Goal: Complete application form

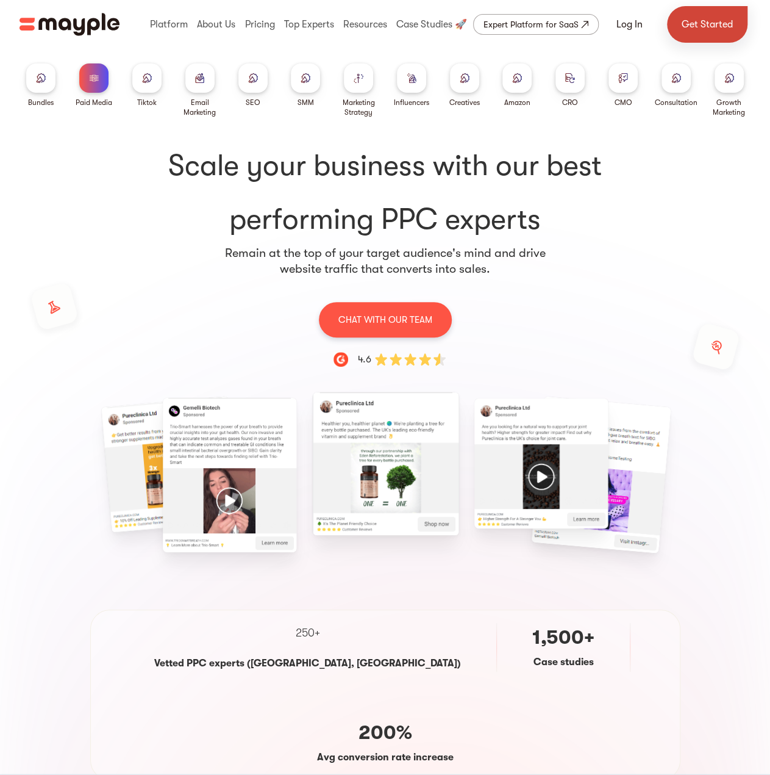
click at [717, 26] on link "Get Started" at bounding box center [707, 24] width 81 height 37
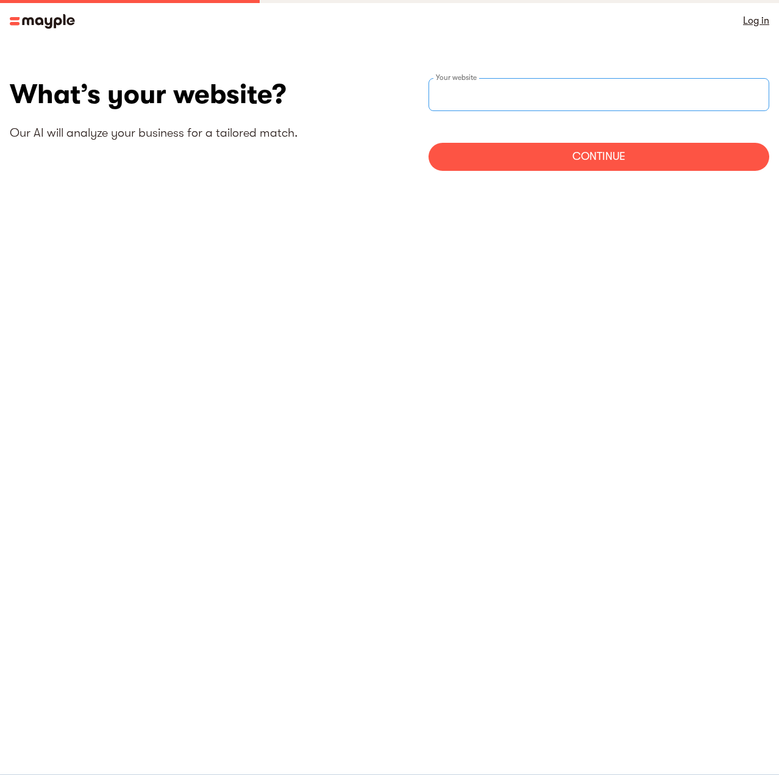
click at [523, 97] on input "websiteStep" at bounding box center [599, 94] width 341 height 33
type input "https://DesignRush.com"
click at [635, 166] on div "Continue" at bounding box center [599, 157] width 341 height 28
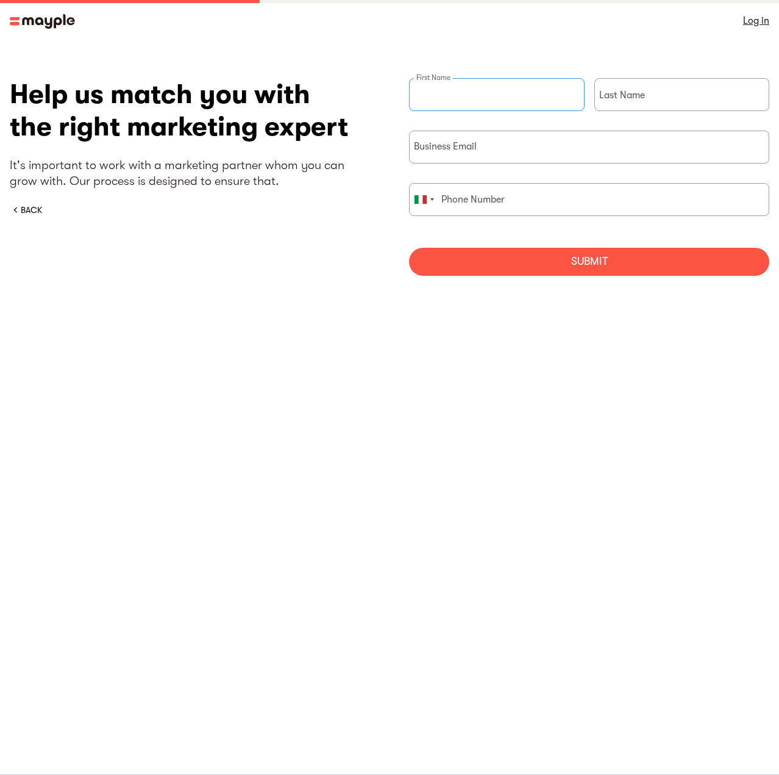
click at [459, 91] on div "First Name" at bounding box center [497, 104] width 176 height 52
type input "Endi"
click at [628, 92] on div "Last Name" at bounding box center [683, 104] width 176 height 52
type input "Hasho"
click at [462, 156] on input "briefForm" at bounding box center [589, 147] width 360 height 33
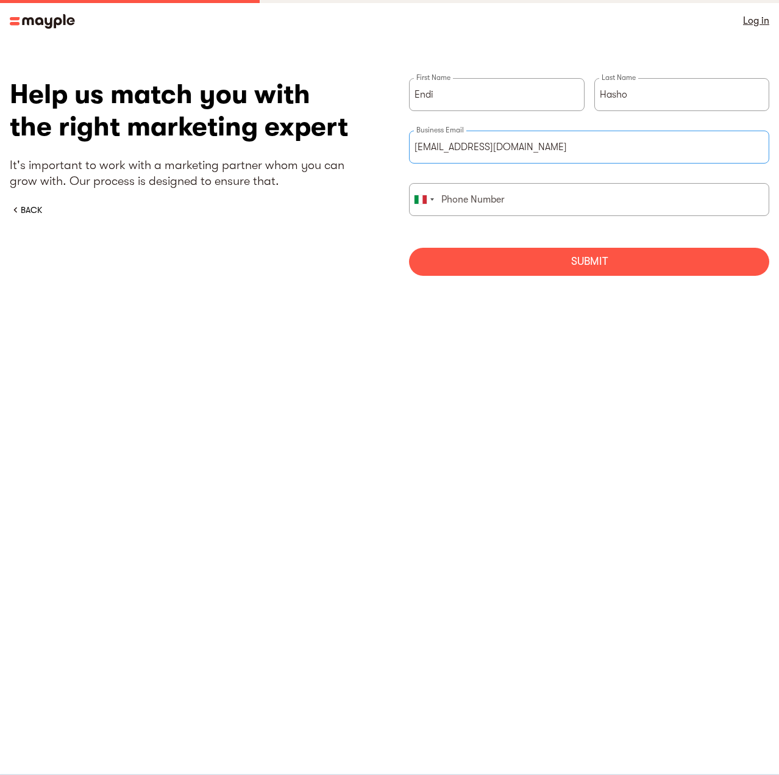
type input "endi@designrush.com"
click at [481, 198] on input "briefForm" at bounding box center [589, 199] width 360 height 33
type input "0"
type input "3468072754"
click at [560, 257] on div "Submit" at bounding box center [589, 262] width 360 height 28
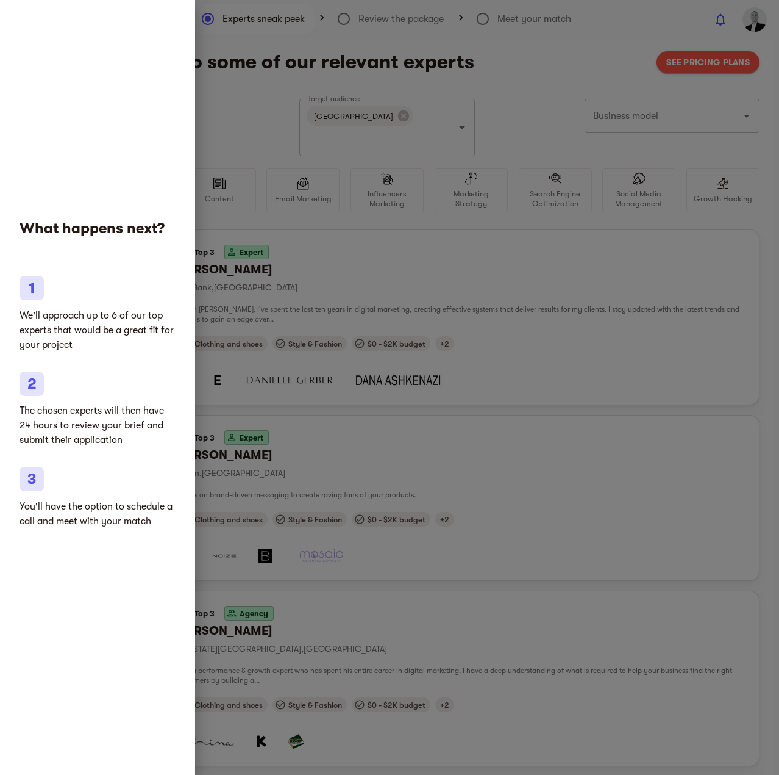
click at [350, 387] on div at bounding box center [389, 387] width 779 height 775
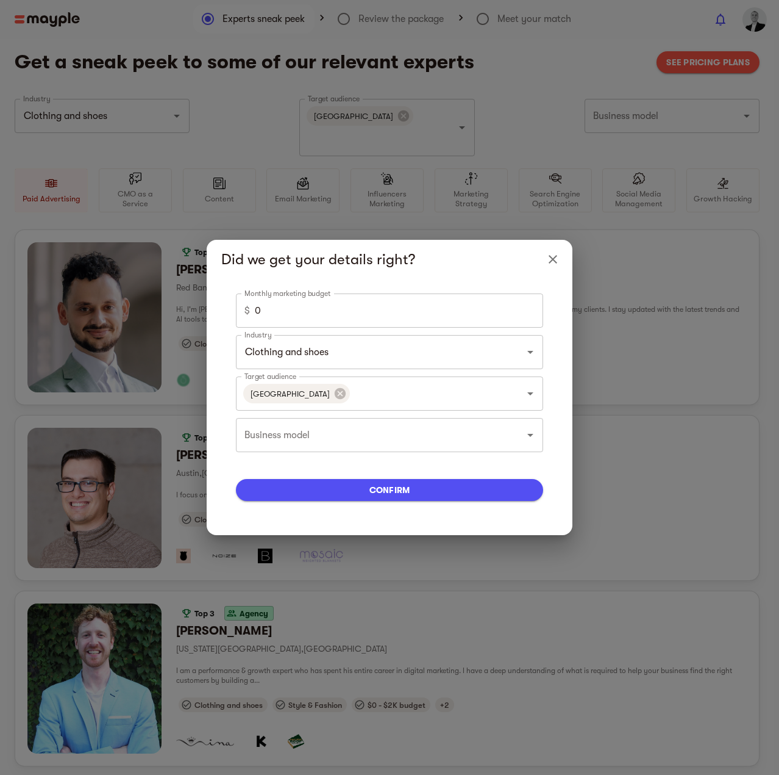
click at [554, 254] on icon "Close" at bounding box center [553, 259] width 15 height 15
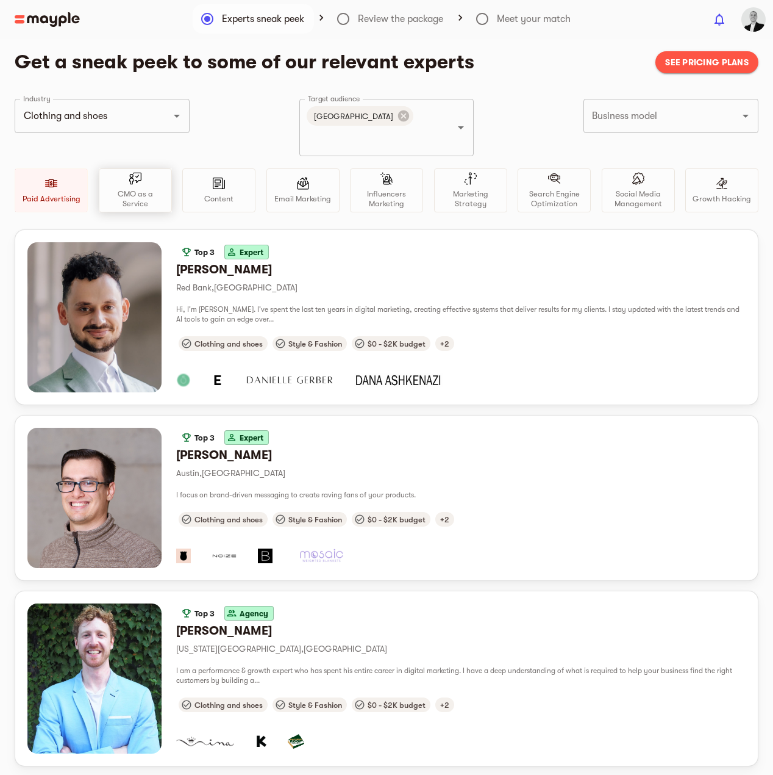
click at [140, 189] on p "CMO as a Service" at bounding box center [135, 199] width 62 height 20
click at [139, 174] on div "CMO as a Service" at bounding box center [135, 190] width 73 height 44
click at [52, 172] on div "Paid Advertising" at bounding box center [51, 190] width 73 height 44
click at [207, 168] on div "Content" at bounding box center [218, 190] width 73 height 44
click at [282, 168] on div "Email Marketing" at bounding box center [303, 190] width 73 height 44
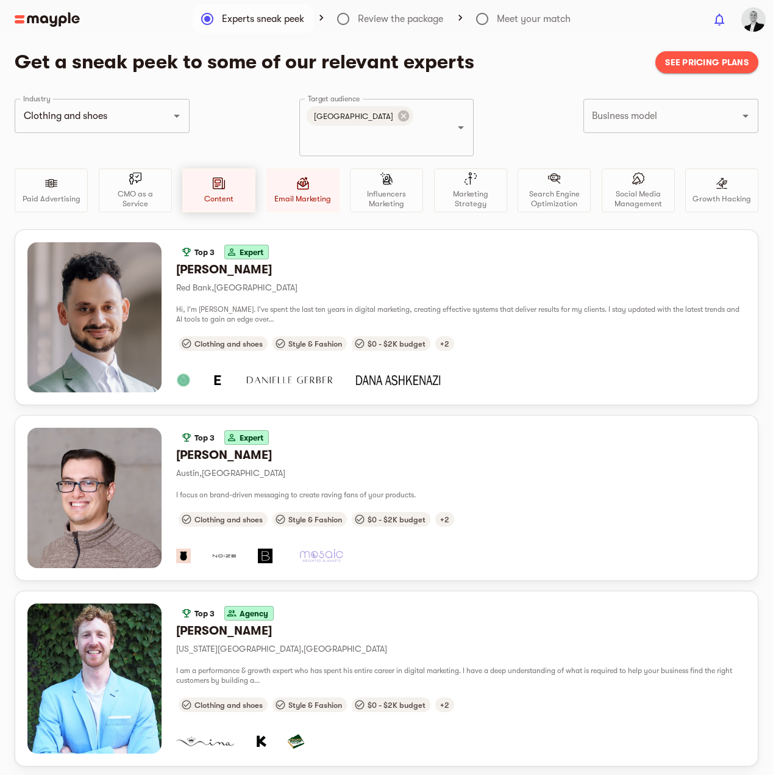
click at [210, 168] on div "Content" at bounding box center [218, 190] width 73 height 44
click at [323, 170] on div "Email Marketing" at bounding box center [303, 190] width 73 height 44
click at [615, 189] on p "Social Media Management" at bounding box center [638, 199] width 62 height 20
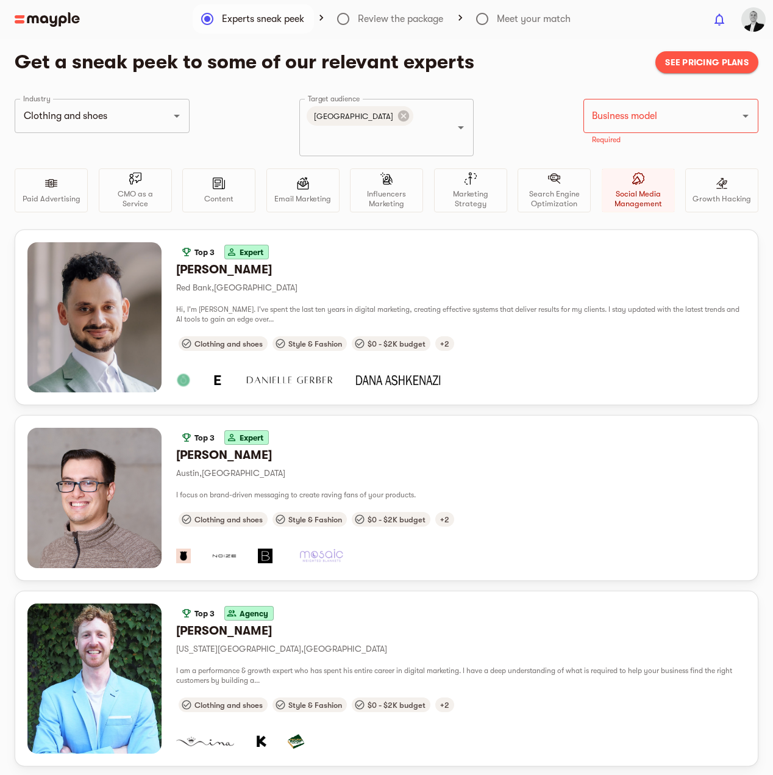
click at [677, 122] on input "Business model" at bounding box center [654, 115] width 130 height 23
click at [639, 155] on li "B2B" at bounding box center [670, 152] width 175 height 22
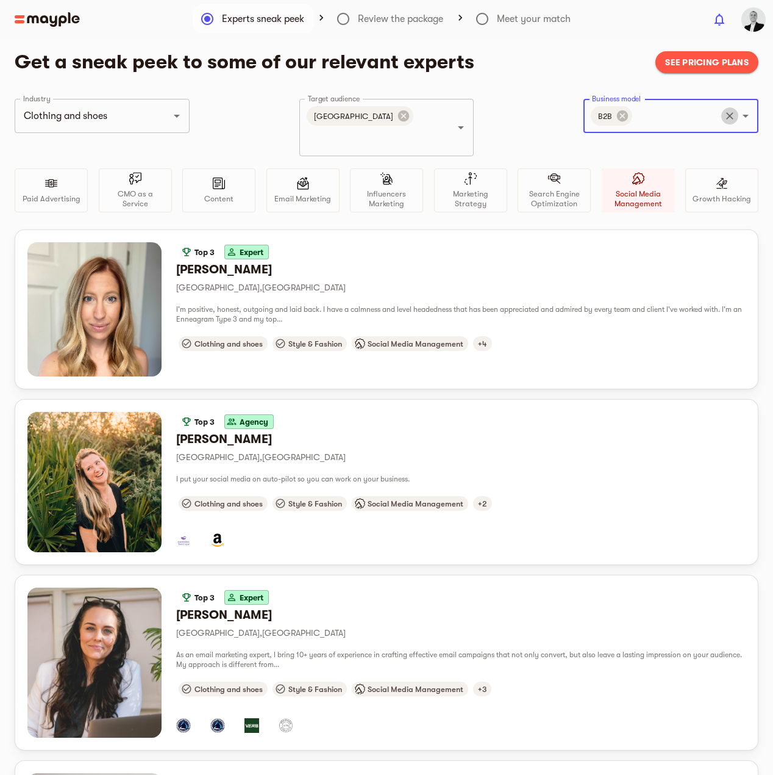
click at [726, 115] on icon "Clear" at bounding box center [730, 116] width 12 height 12
click at [748, 115] on icon "Open" at bounding box center [746, 116] width 15 height 15
click at [173, 116] on icon "Open" at bounding box center [177, 116] width 15 height 15
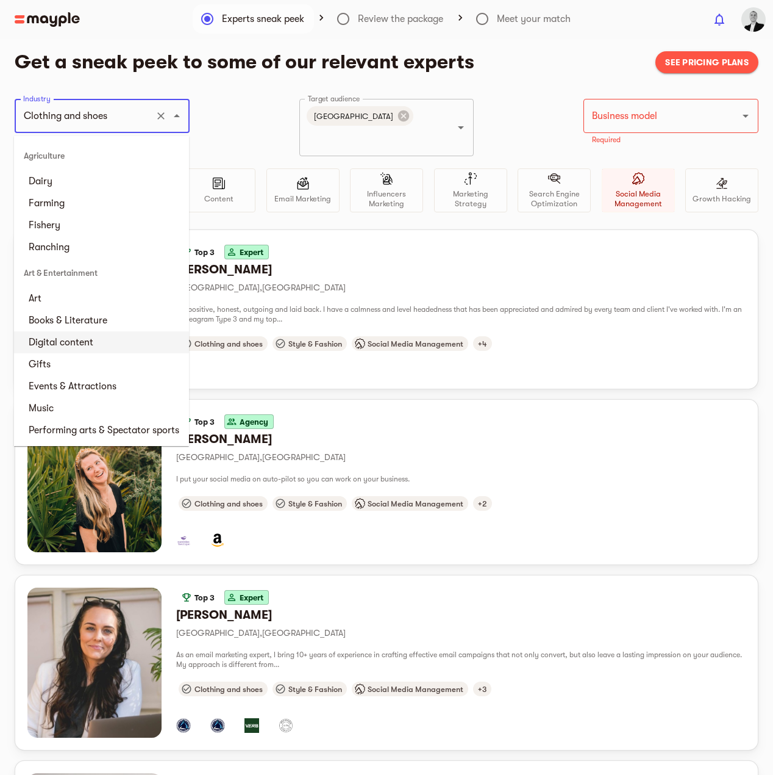
click at [107, 334] on li "Digital content" at bounding box center [101, 342] width 175 height 22
type input "Digital content"
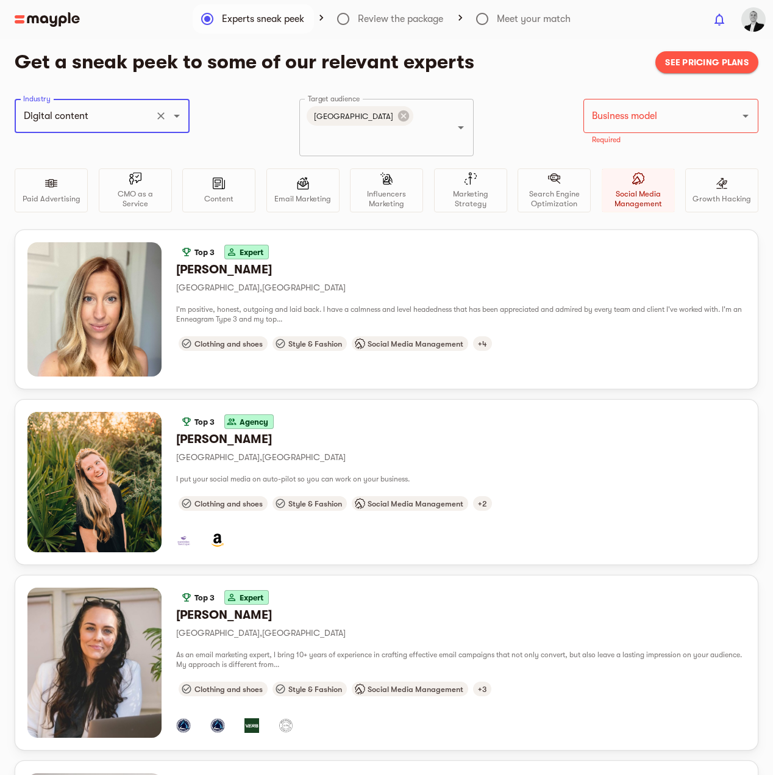
drag, startPoint x: 735, startPoint y: 120, endPoint x: 744, endPoint y: 121, distance: 8.6
click at [738, 120] on div at bounding box center [737, 115] width 32 height 17
click at [743, 120] on icon "Open" at bounding box center [746, 116] width 15 height 15
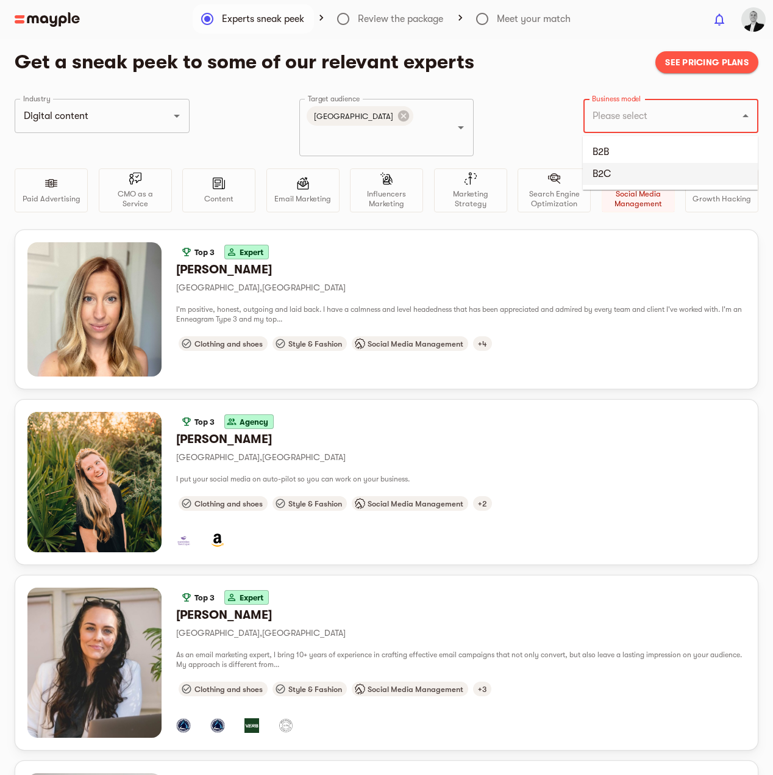
click at [624, 173] on li "B2C" at bounding box center [670, 174] width 175 height 22
click at [640, 168] on div "Social Media Management" at bounding box center [638, 190] width 73 height 44
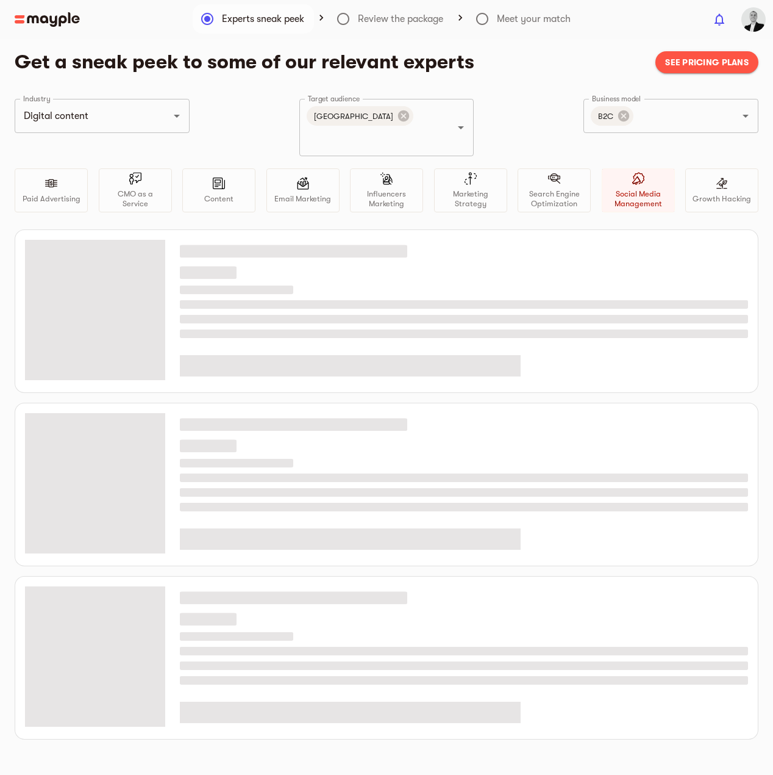
click at [682, 177] on div "Paid Advertising CMO as a Service Content Email Marketing Influencers Marketing…" at bounding box center [387, 190] width 744 height 44
click at [711, 194] on p "Growth Hacking" at bounding box center [722, 199] width 59 height 10
click at [634, 173] on div "Social Media Management" at bounding box center [638, 190] width 73 height 44
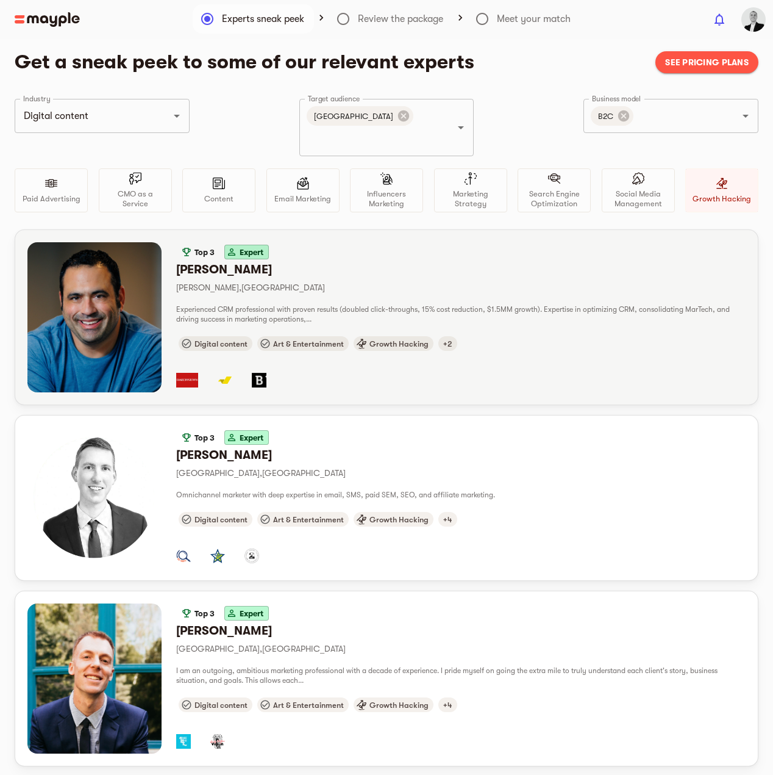
click at [245, 275] on div "Top 3 Expert Brian R. Ramsey , United States Experienced CRM professional with …" at bounding box center [461, 317] width 570 height 150
